Goal: Transaction & Acquisition: Purchase product/service

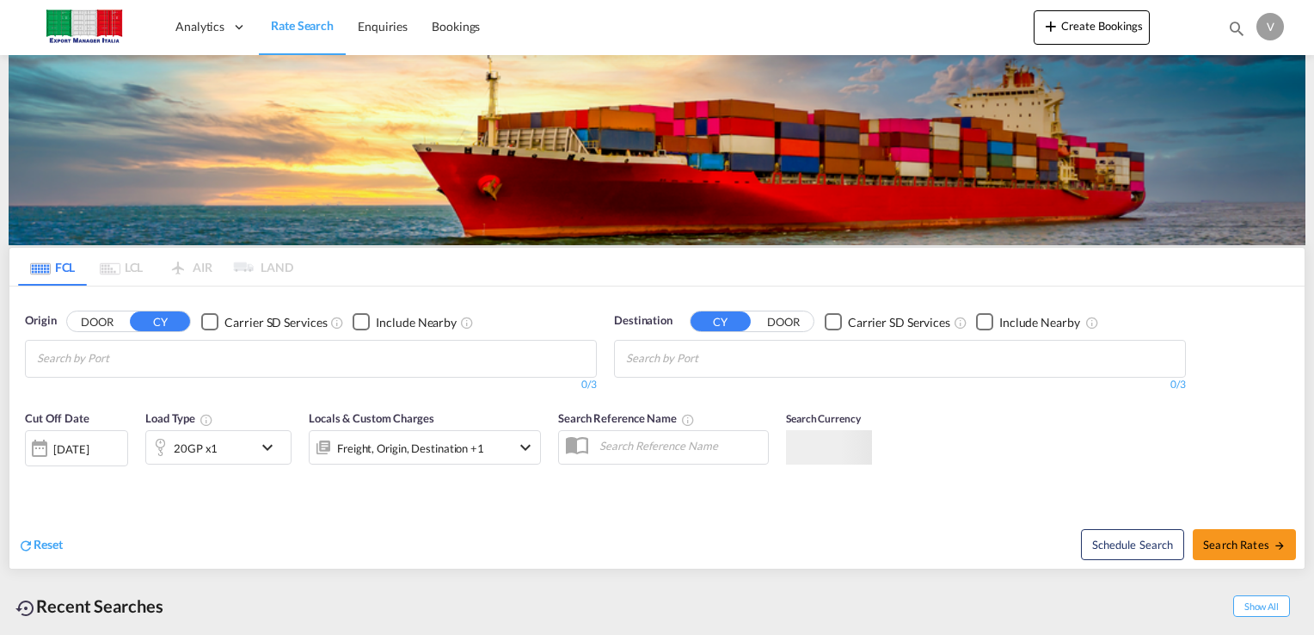
click at [529, 437] on md-icon "icon-chevron-down" at bounding box center [525, 447] width 21 height 21
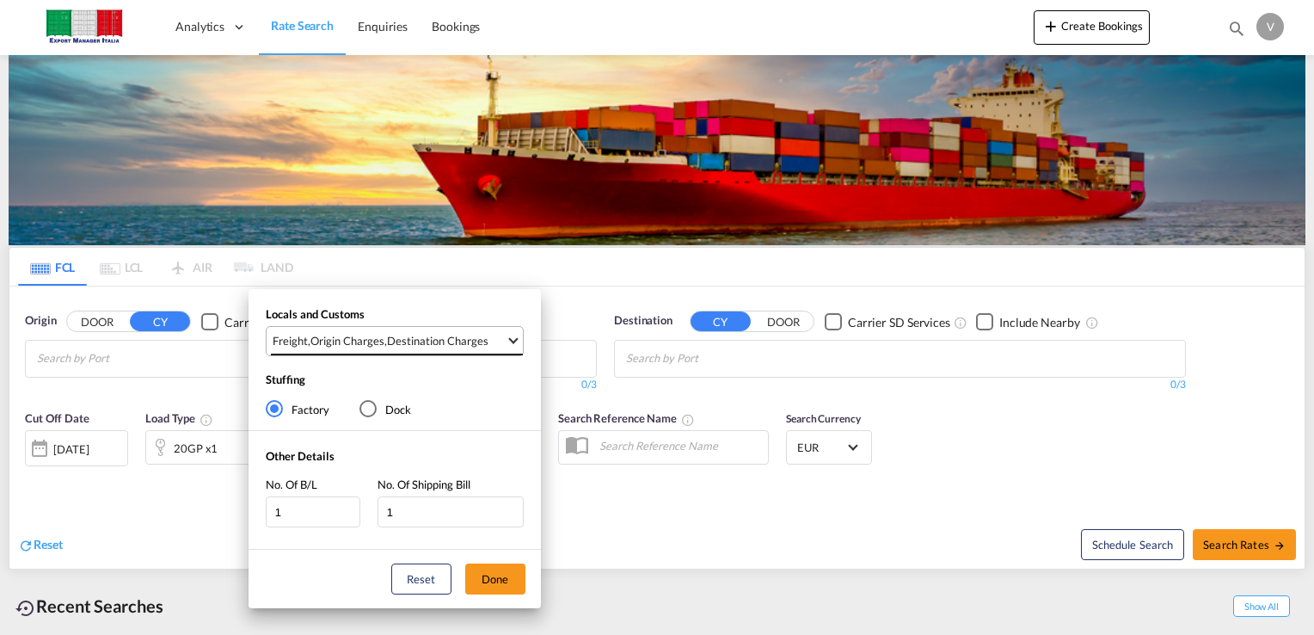
click at [513, 346] on md-select-value "Freight , Origin Charges , Destination Charges" at bounding box center [397, 341] width 252 height 28
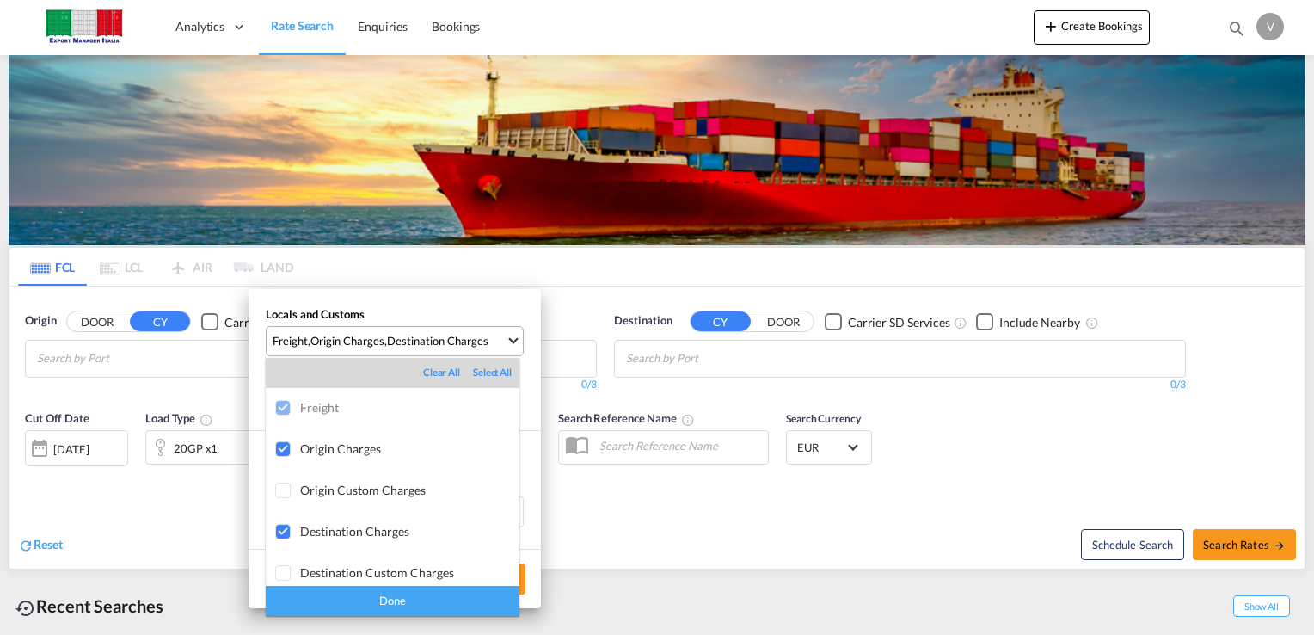
click at [513, 346] on md-backdrop at bounding box center [657, 317] width 1314 height 635
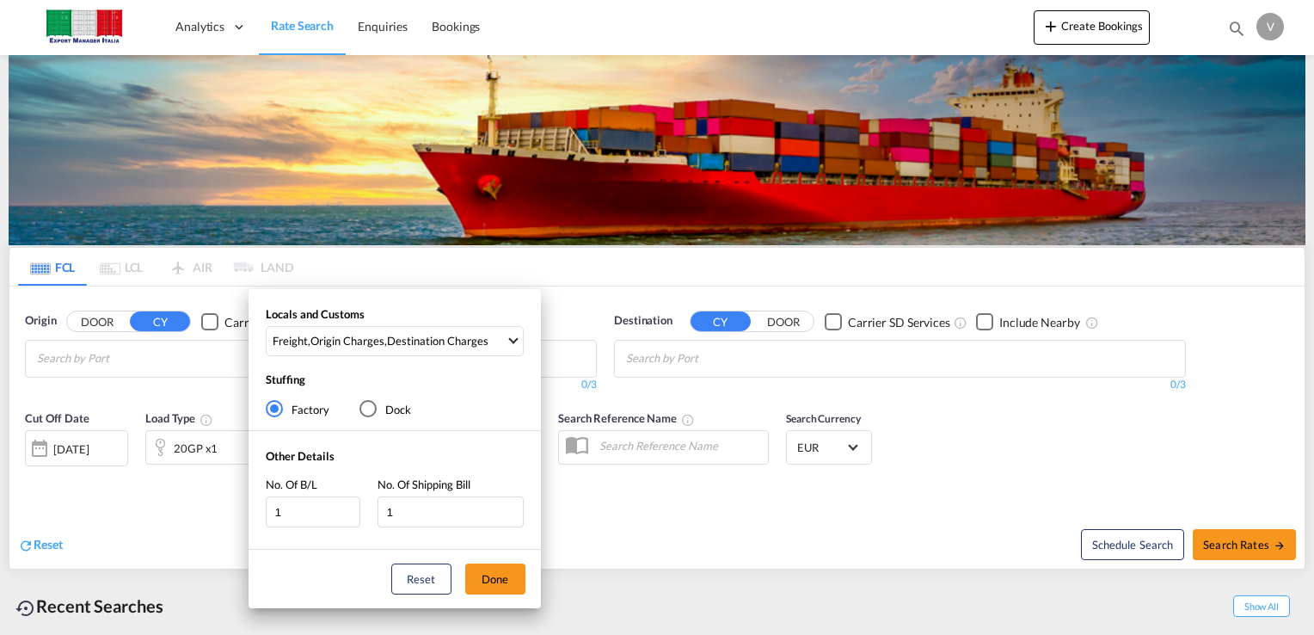
click at [372, 409] on div "Dock" at bounding box center [367, 408] width 17 height 17
click at [284, 406] on md-radio-button "Factory" at bounding box center [298, 408] width 64 height 17
click at [507, 335] on md-select-value "Freight , Origin Charges , Destination Charges" at bounding box center [397, 341] width 252 height 28
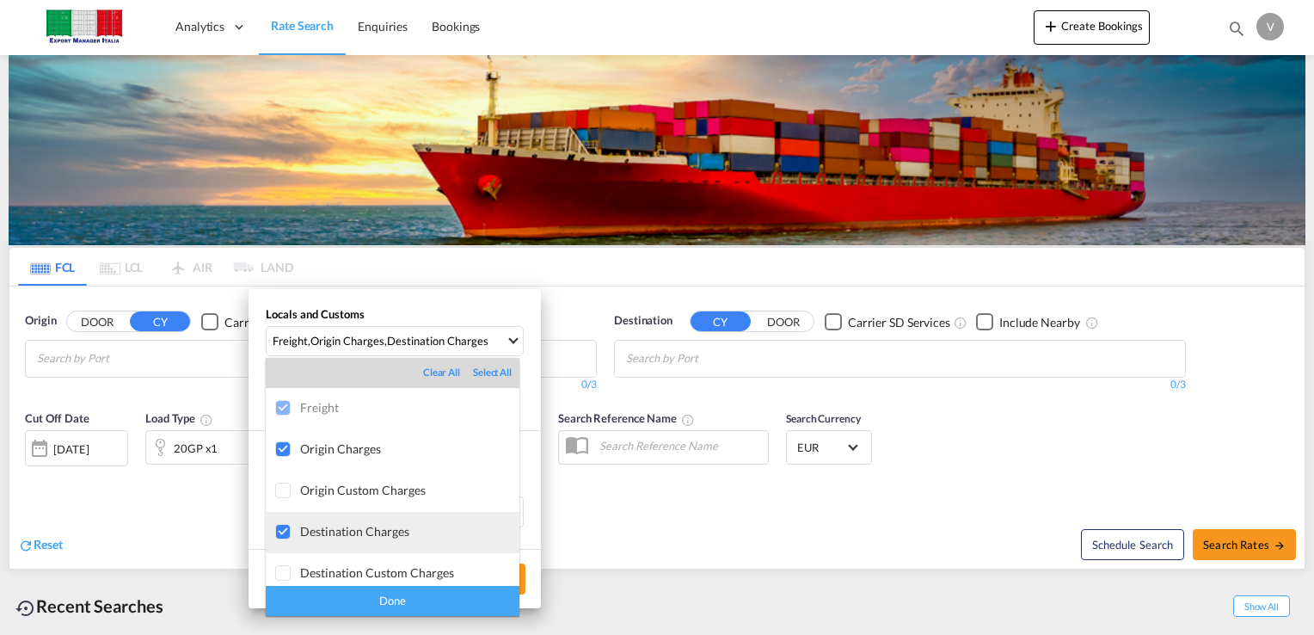
click at [289, 532] on div at bounding box center [283, 532] width 17 height 17
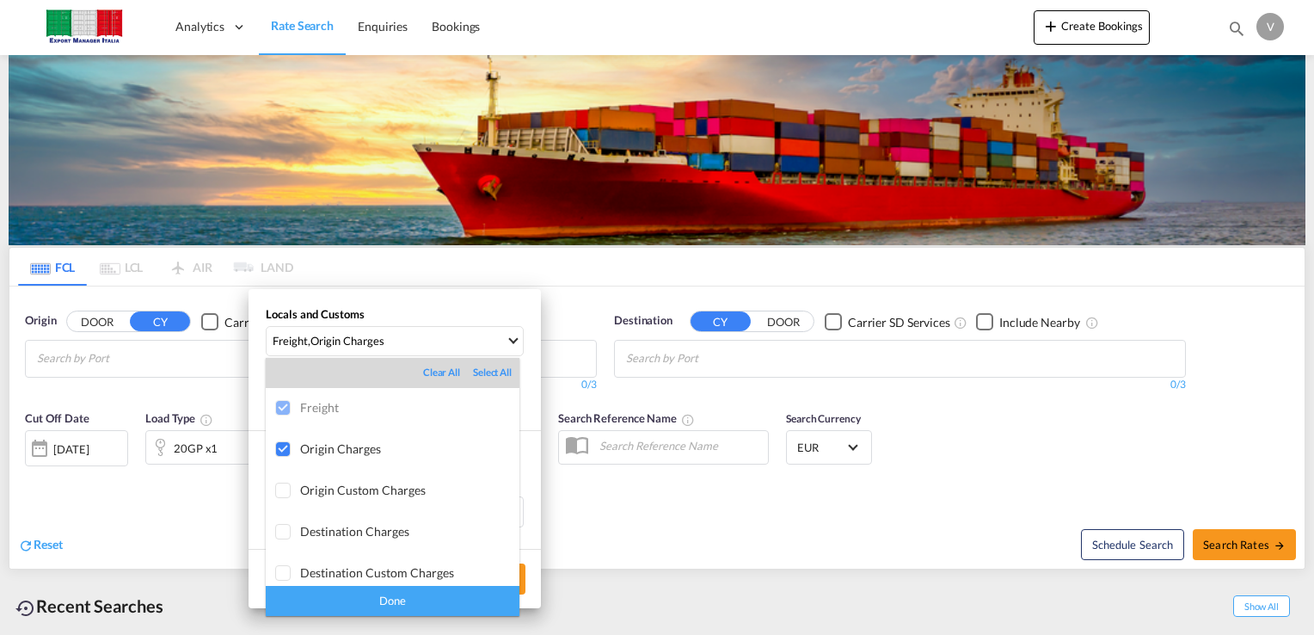
click at [378, 605] on div "Done" at bounding box center [393, 601] width 254 height 30
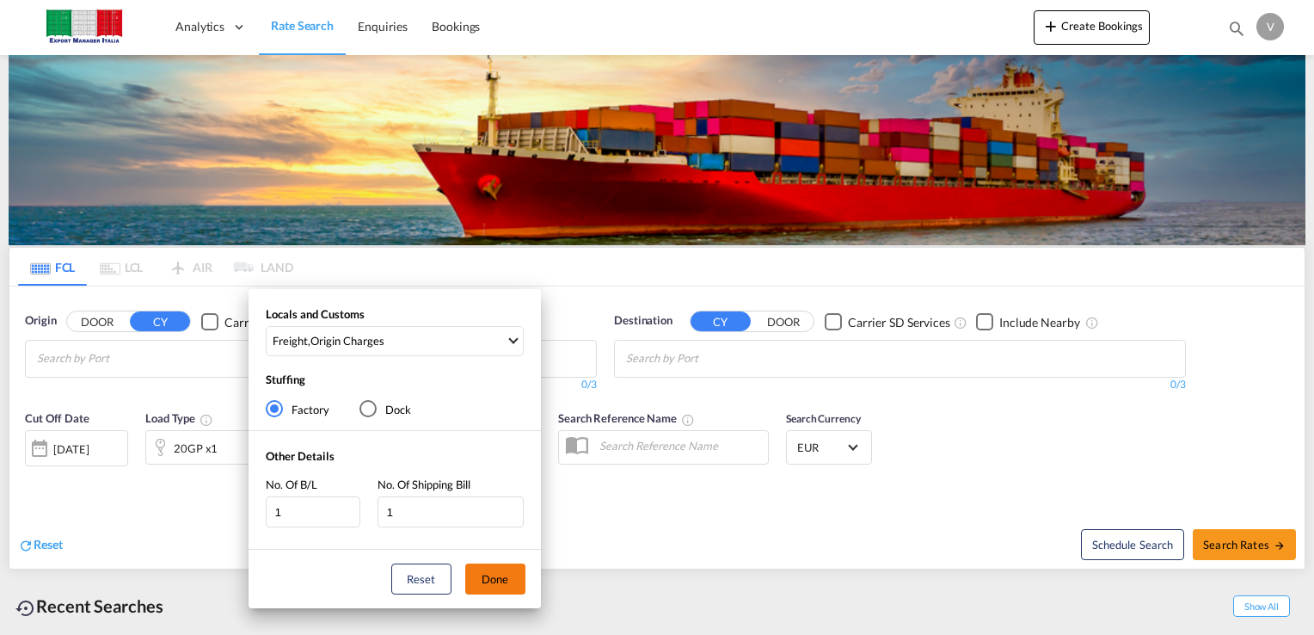
click at [485, 576] on button "Done" at bounding box center [495, 578] width 60 height 31
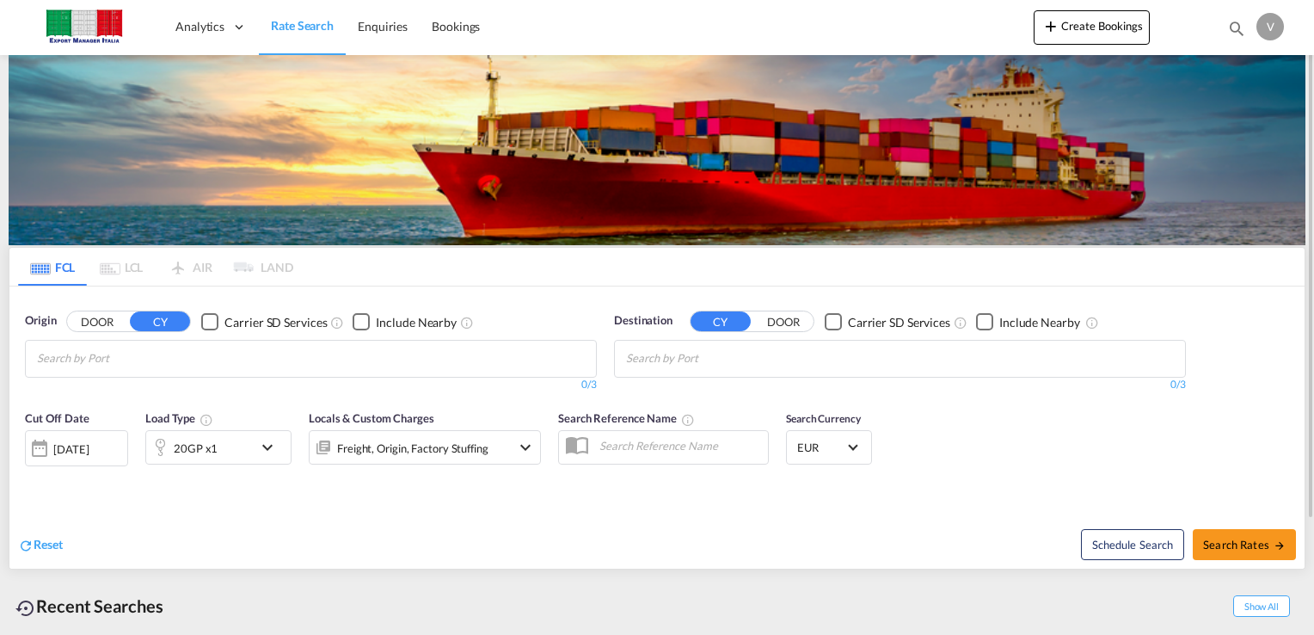
click at [154, 355] on input "Chips input." at bounding box center [118, 359] width 163 height 28
click at [72, 358] on input "Chips input." at bounding box center [118, 359] width 163 height 28
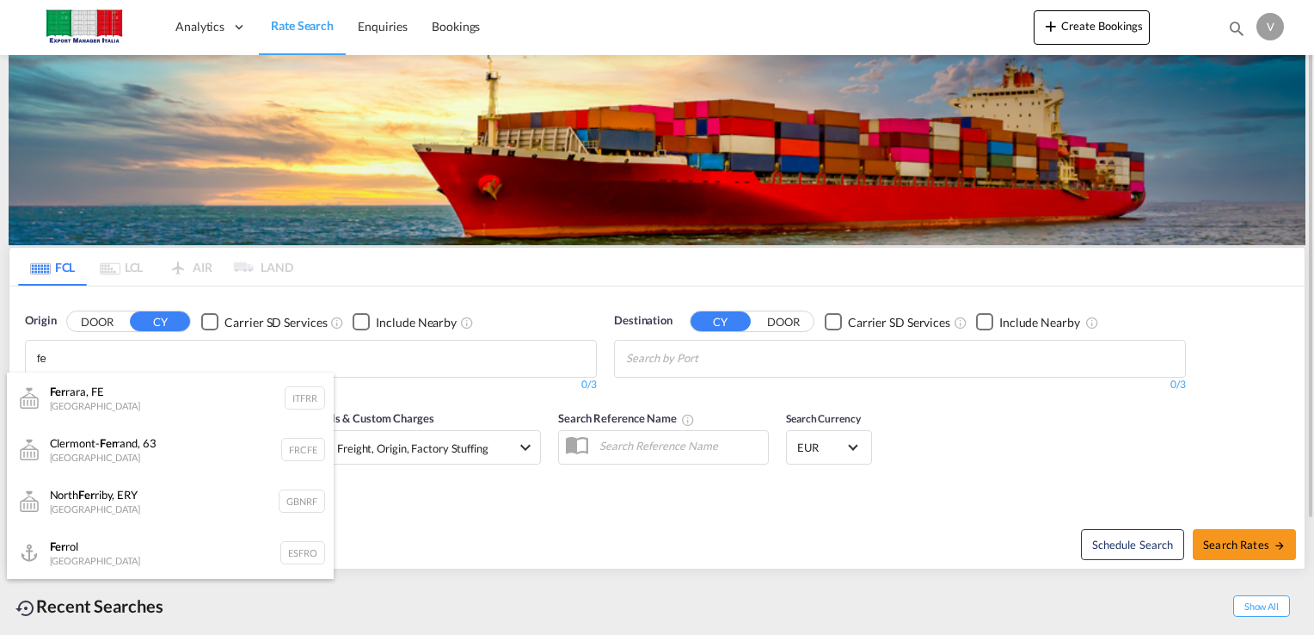
type input "f"
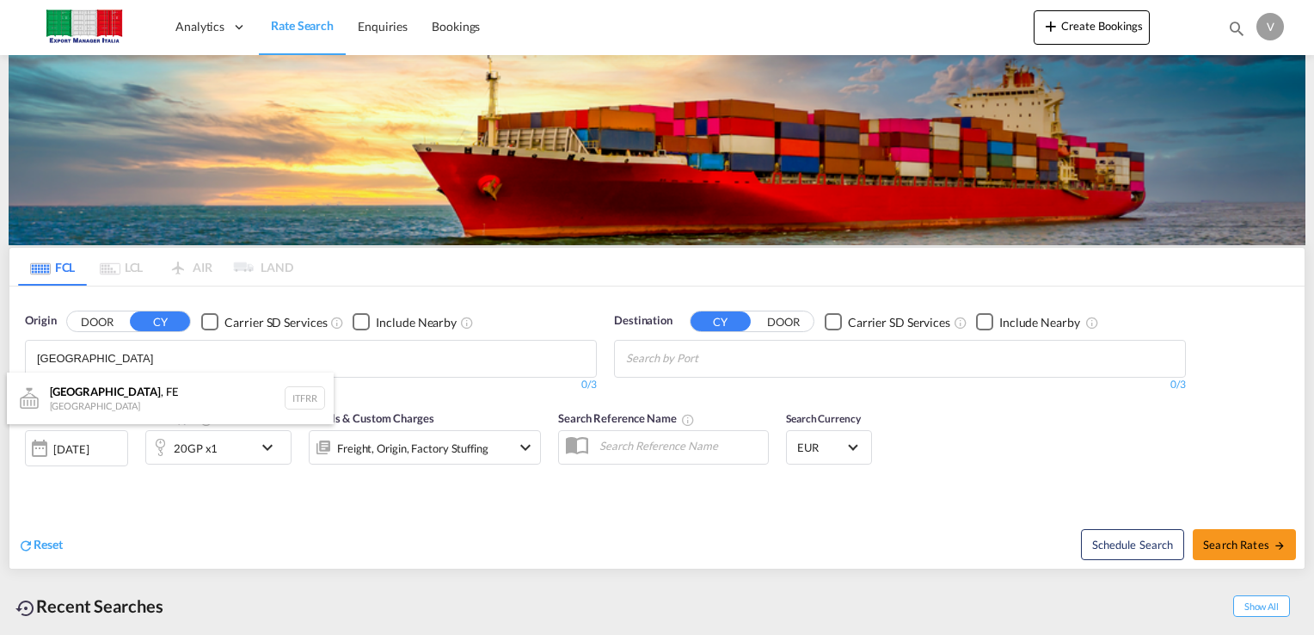
type input "[GEOGRAPHIC_DATA]"
click at [109, 326] on button "DOOR" at bounding box center [97, 322] width 60 height 20
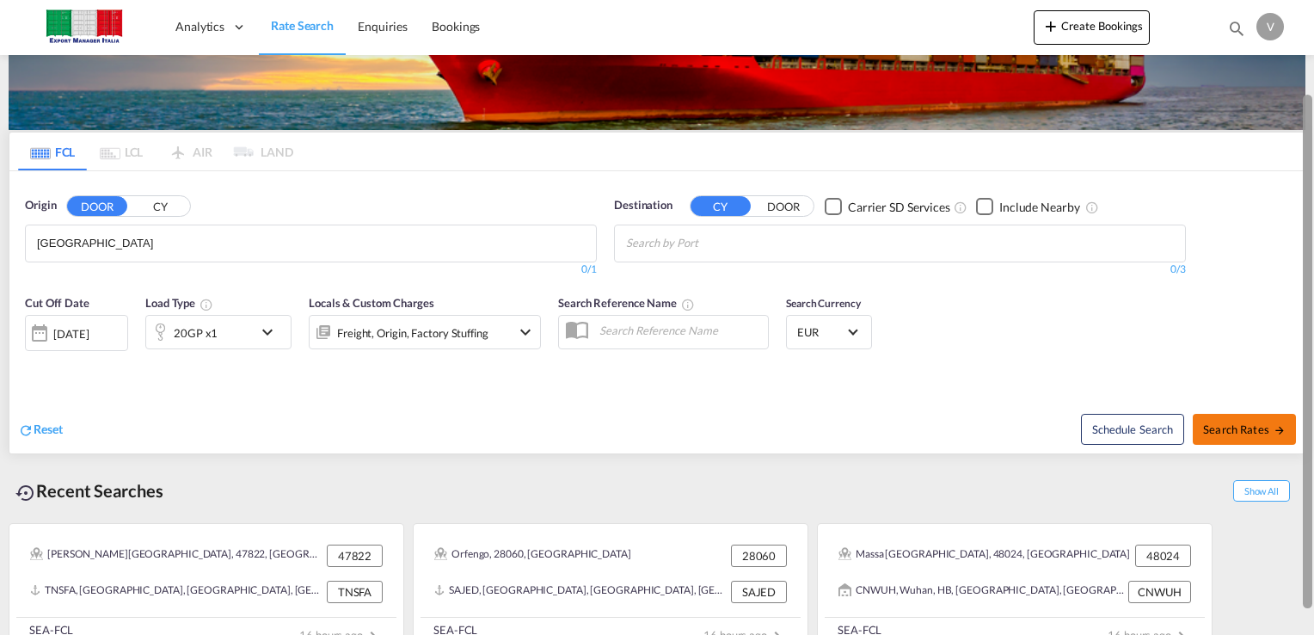
scroll to position [140, 0]
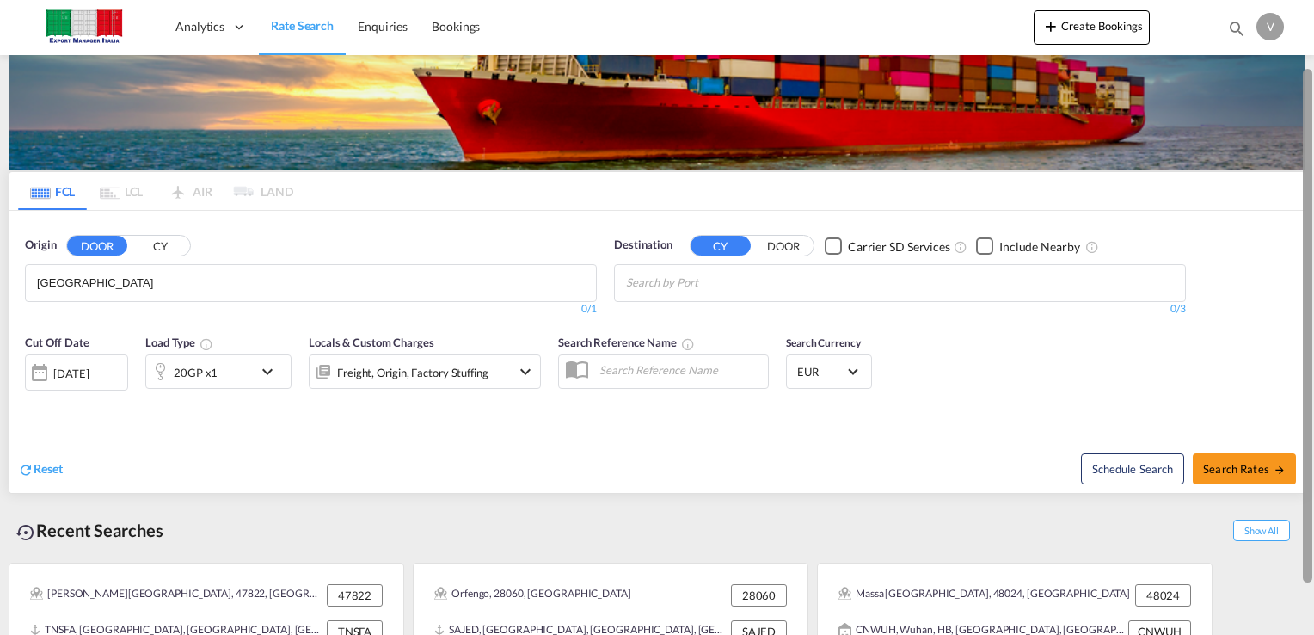
drag, startPoint x: 1300, startPoint y: 312, endPoint x: 1276, endPoint y: 340, distance: 36.6
click at [1275, 346] on md-content "Analytics Dashboard Rate Search Enquiries Bookings Create Bookings Bookings Enq…" at bounding box center [657, 317] width 1314 height 635
